Goal: Information Seeking & Learning: Find specific fact

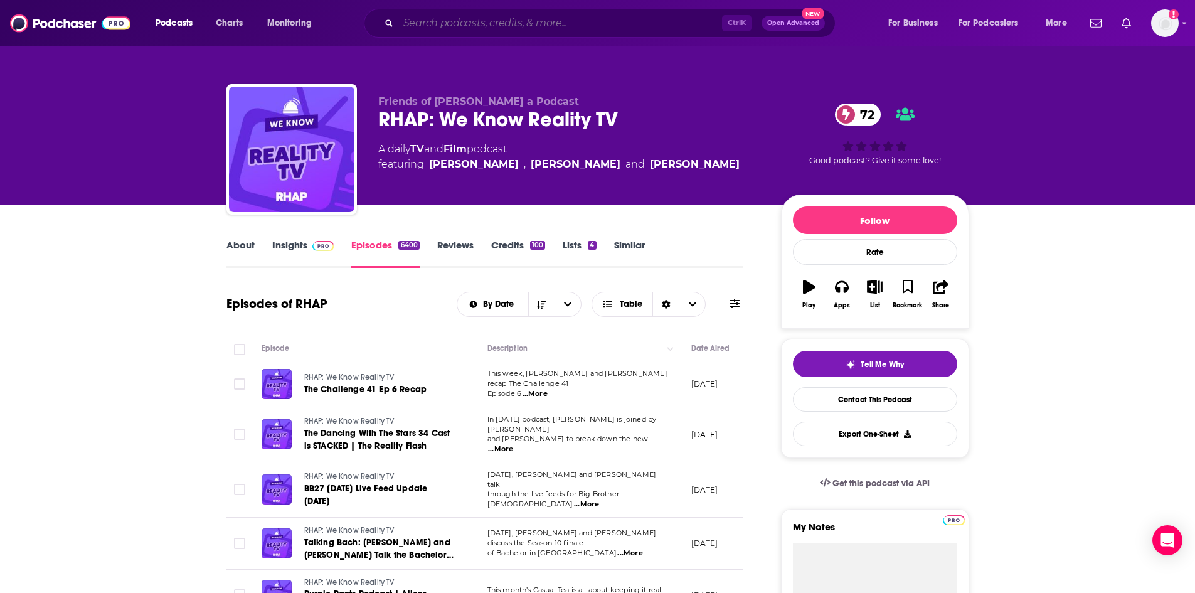
click at [419, 24] on input "Search podcasts, credits, & more..." at bounding box center [560, 23] width 324 height 20
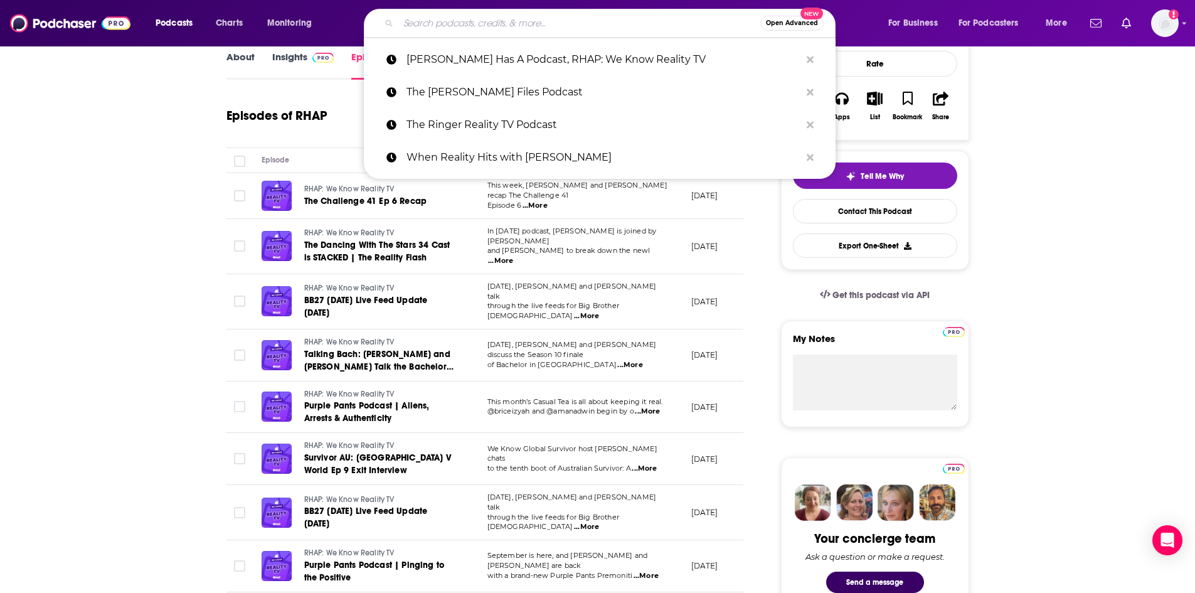
scroll to position [188, 0]
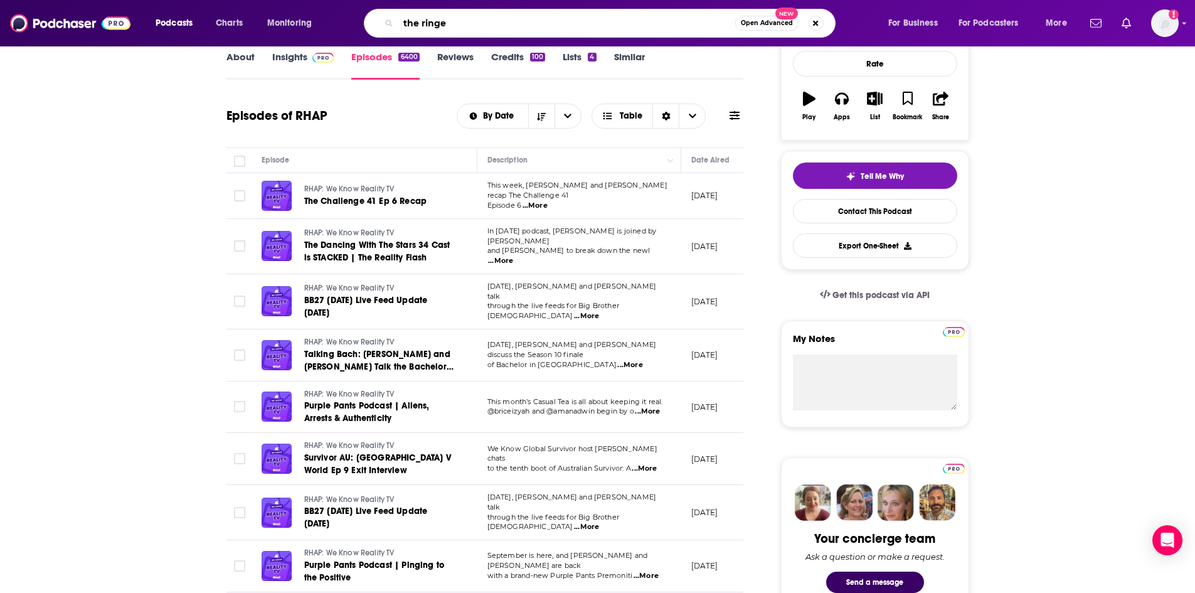
type input "the ringer"
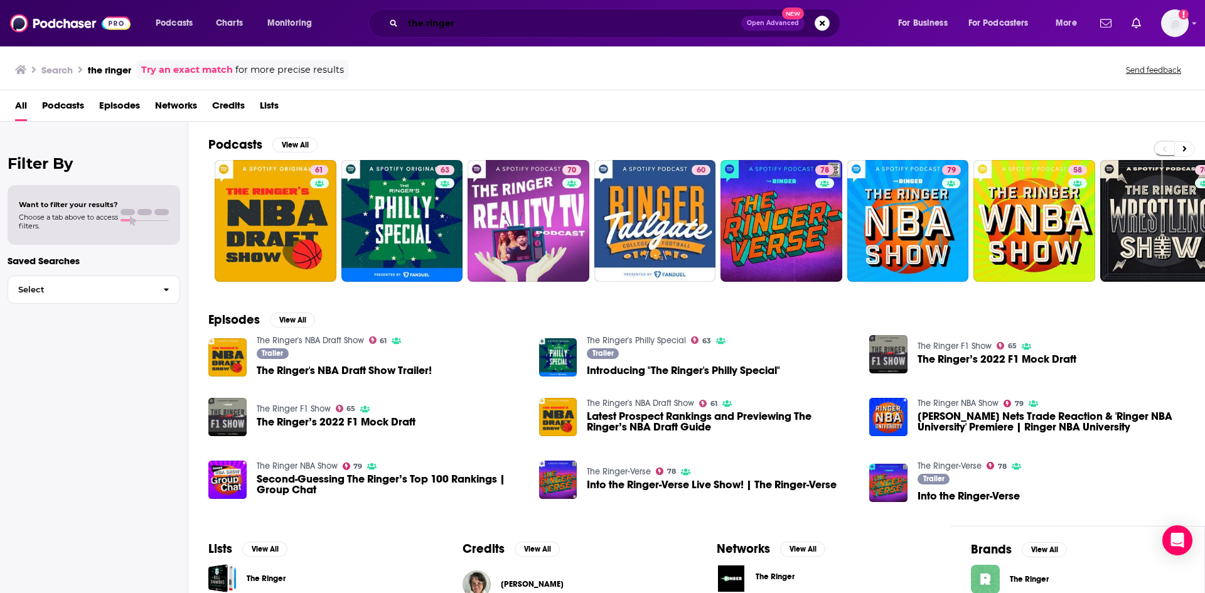
click at [484, 26] on input "the ringer" at bounding box center [572, 23] width 338 height 20
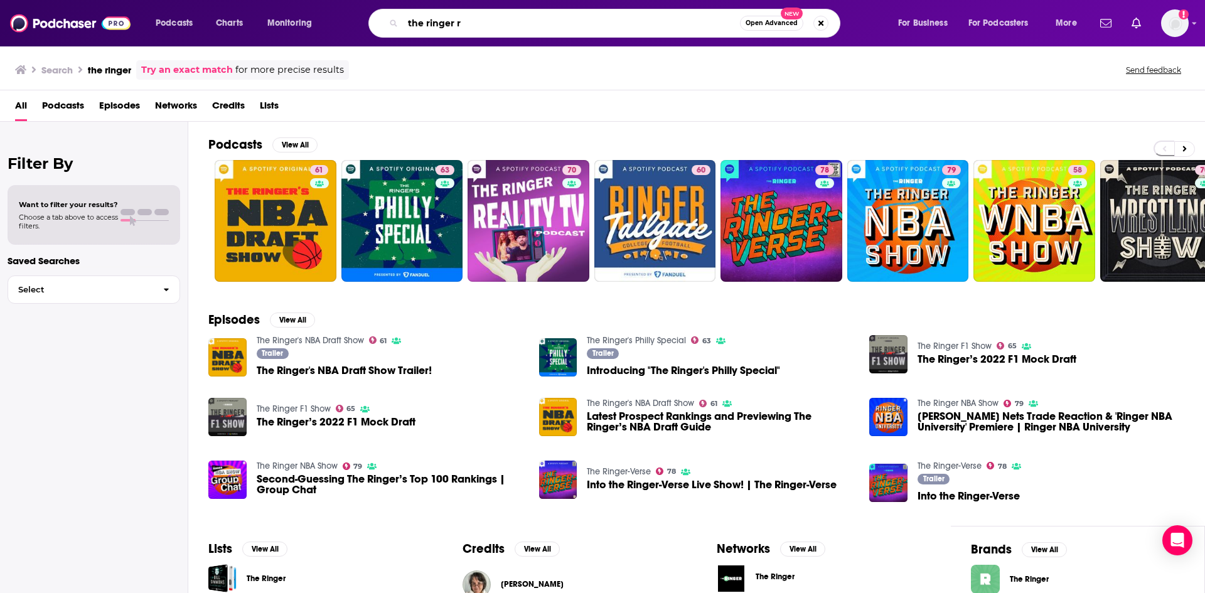
type input "the ringer rt"
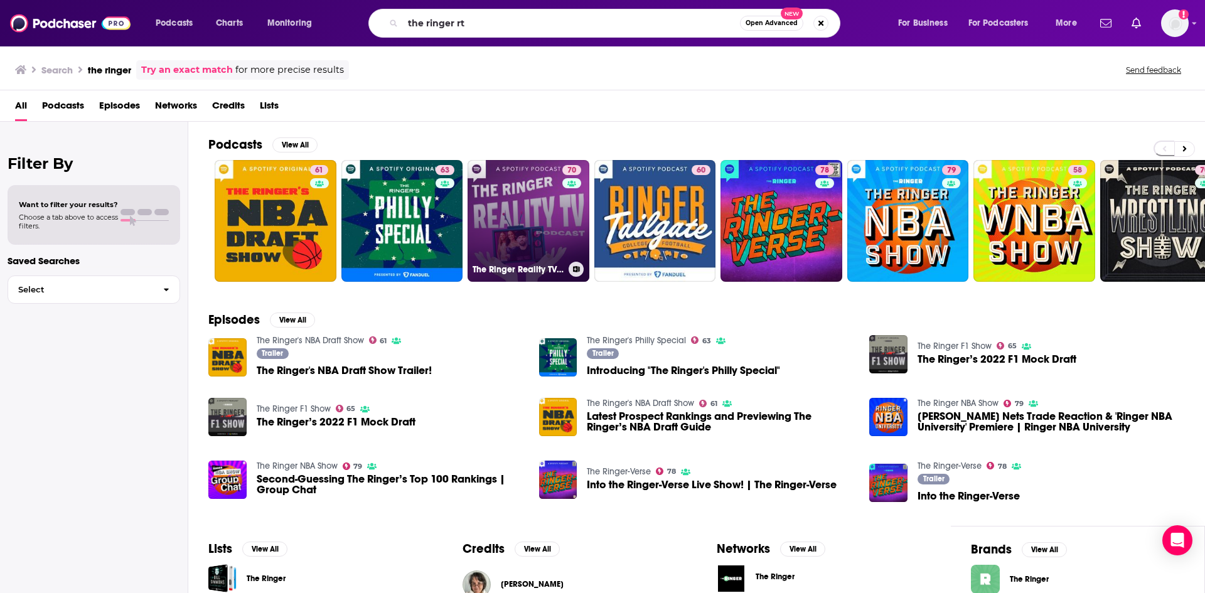
click at [501, 218] on link "70 The Ringer Reality TV Podcast" at bounding box center [529, 221] width 122 height 122
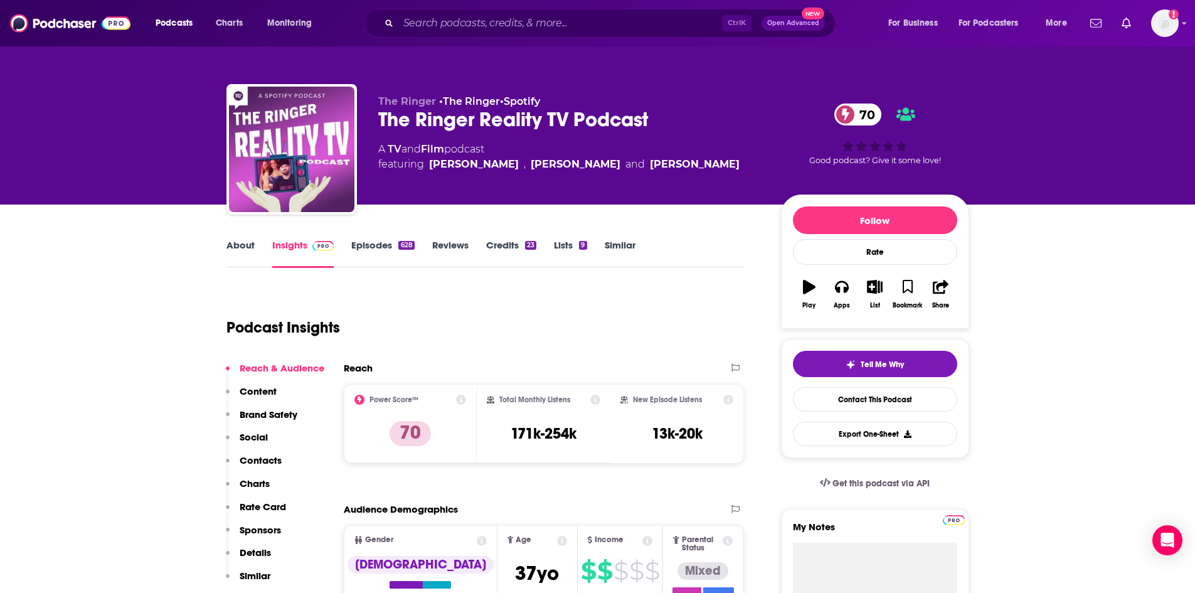
click at [231, 255] on link "About" at bounding box center [241, 253] width 28 height 29
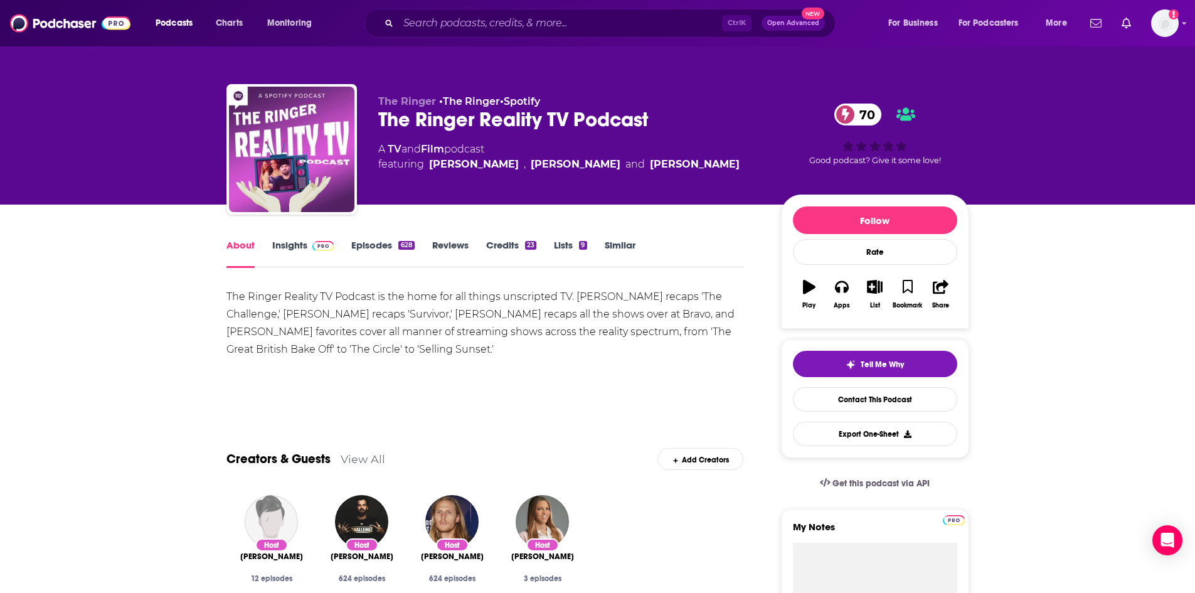
click at [578, 297] on div "The Ringer Reality TV Podcast is the home for all things unscripted TV. [PERSON…" at bounding box center [486, 323] width 518 height 70
drag, startPoint x: 575, startPoint y: 297, endPoint x: 658, endPoint y: 296, distance: 82.2
click at [658, 296] on div "The Ringer Reality TV Podcast is the home for all things unscripted TV. [PERSON…" at bounding box center [486, 323] width 518 height 70
click at [441, 318] on div "The Ringer Reality TV Podcast is the home for all things unscripted TV. [PERSON…" at bounding box center [486, 323] width 518 height 70
drag, startPoint x: 439, startPoint y: 317, endPoint x: 513, endPoint y: 319, distance: 73.5
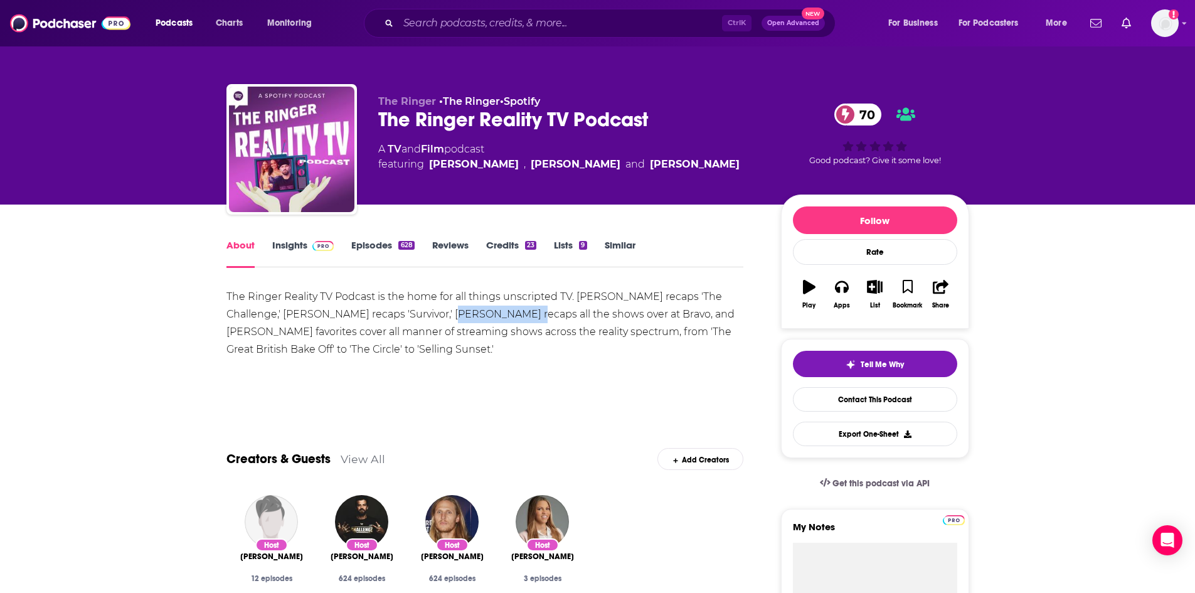
click at [513, 319] on div "The Ringer Reality TV Podcast is the home for all things unscripted TV. [PERSON…" at bounding box center [486, 323] width 518 height 70
drag, startPoint x: 573, startPoint y: 299, endPoint x: 594, endPoint y: 299, distance: 21.3
click at [594, 299] on div "The Ringer Reality TV Podcast is the home for all things unscripted TV. [PERSON…" at bounding box center [486, 323] width 518 height 70
drag, startPoint x: 577, startPoint y: 298, endPoint x: 656, endPoint y: 301, distance: 79.1
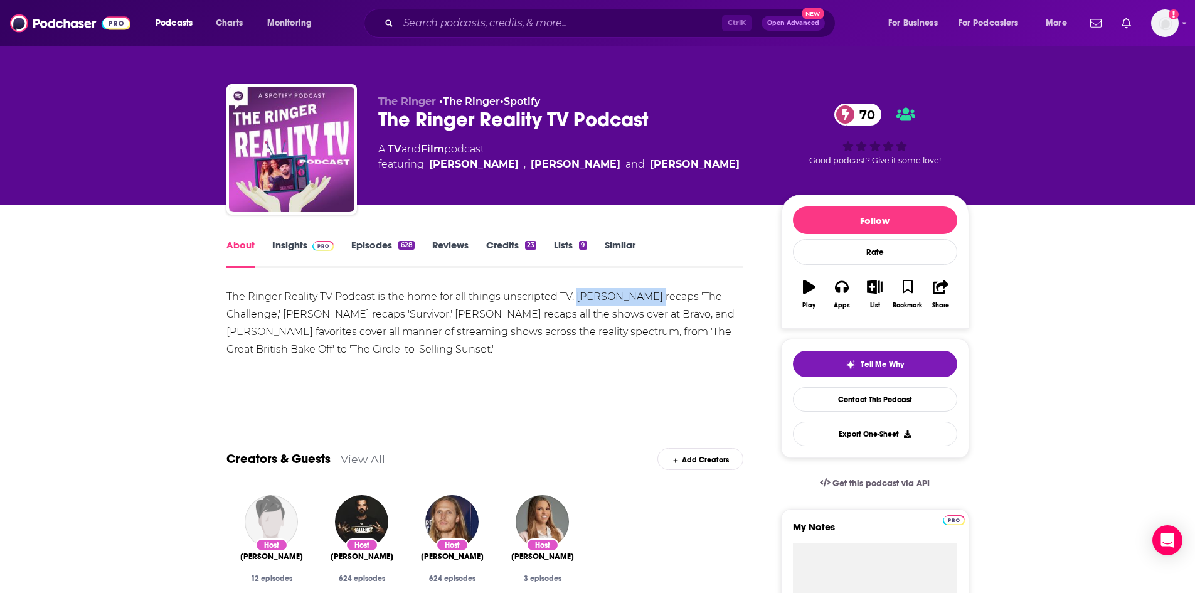
click at [656, 301] on div "The Ringer Reality TV Podcast is the home for all things unscripted TV. [PERSON…" at bounding box center [486, 323] width 518 height 70
copy div "[PERSON_NAME]"
